Goal: Find specific page/section: Find specific page/section

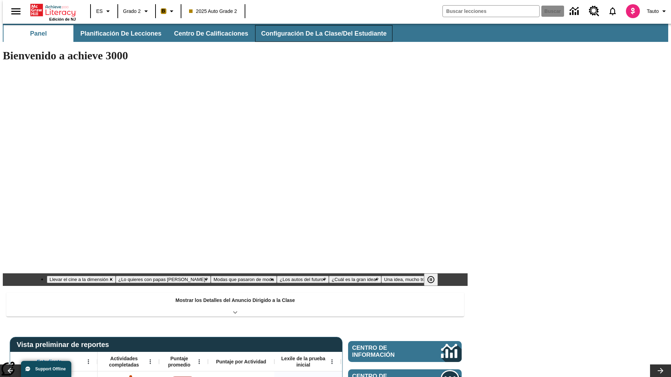
click at [316, 34] on button "Configuración de la clase/del estudiante" at bounding box center [323, 33] width 137 height 17
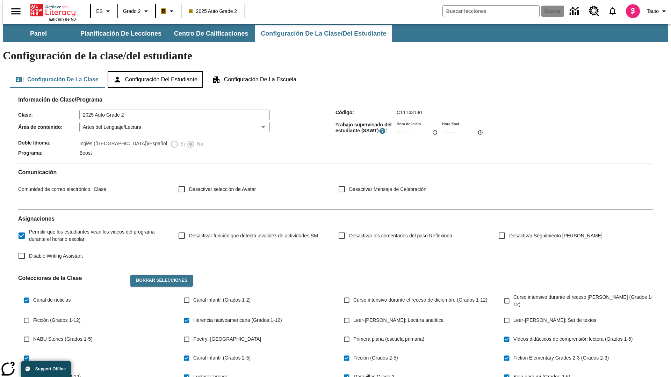
click at [156, 71] on button "Configuración del estudiante" at bounding box center [155, 79] width 95 height 17
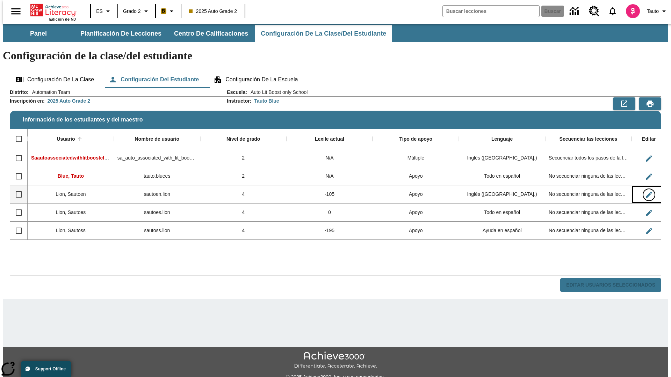
click at [645, 192] on icon "Editar Usuario" at bounding box center [648, 195] width 6 height 6
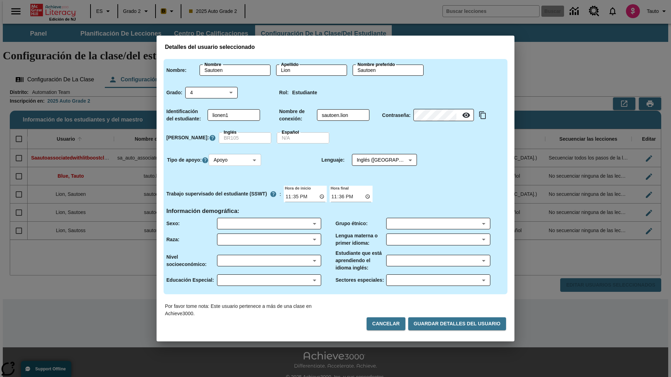
click at [236, 160] on body "Saltar al contenido principal Edición de NJ ES Grado 2 B 2025 Auto Grade 2 Busc…" at bounding box center [335, 208] width 665 height 369
click at [236, 186] on li "Apoyo" at bounding box center [236, 186] width 52 height 12
click at [378, 160] on body "Saltar al contenido principal Edición de NJ ES Grado 2 B 2025 Auto Grade 2 Busc…" at bounding box center [335, 208] width 665 height 369
click at [236, 160] on body "Saltar al contenido principal Edición de NJ ES Grado 2 B 2025 Auto Grade 2 Busc…" at bounding box center [335, 208] width 665 height 369
